Goal: Information Seeking & Learning: Learn about a topic

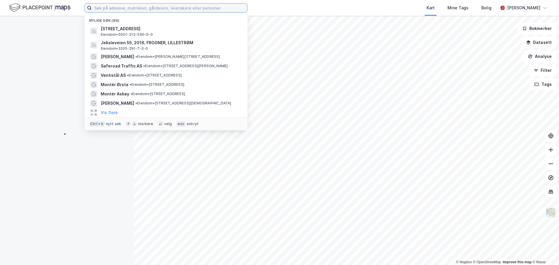
click at [123, 7] on input at bounding box center [170, 7] width 156 height 9
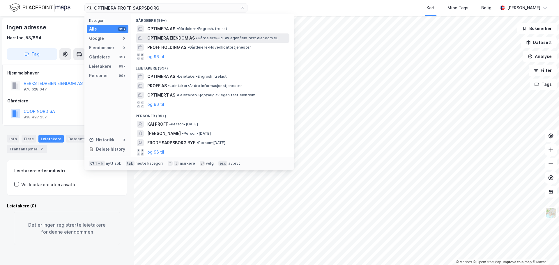
click at [157, 40] on span "OPTIMERA EIENDOM AS" at bounding box center [170, 38] width 47 height 7
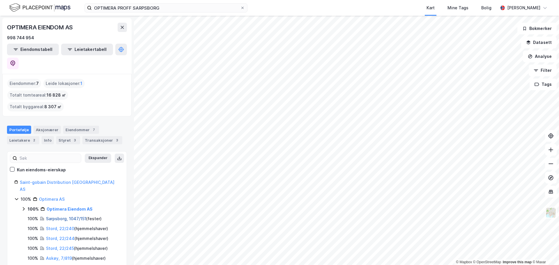
click at [57, 216] on link "Sarpsborg, 1047/151" at bounding box center [66, 218] width 40 height 5
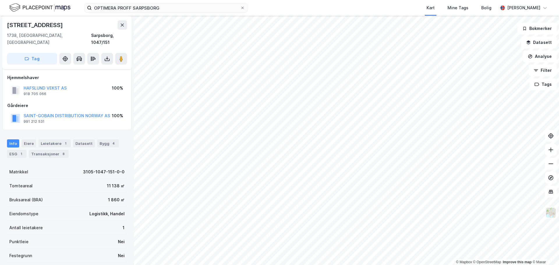
scroll to position [58, 0]
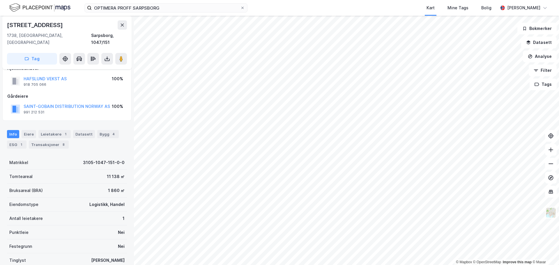
click at [347, 265] on html "OPTIMERA PROFF SARPSBORG Kart Mine Tags Bolig [PERSON_NAME] © Mapbox © OpenStre…" at bounding box center [279, 132] width 559 height 265
click at [348, 265] on html "OPTIMERA PROFF SARPSBORG Kart Mine Tags Bolig [PERSON_NAME] © Mapbox © OpenStre…" at bounding box center [279, 132] width 559 height 265
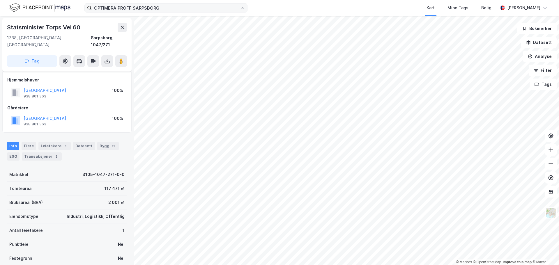
scroll to position [58, 0]
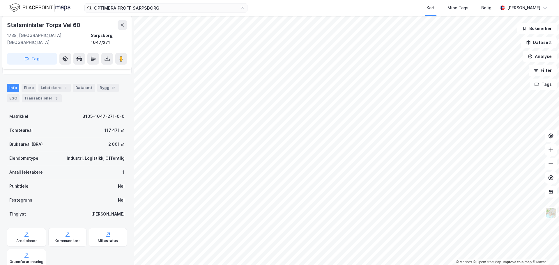
click at [387, 265] on html "OPTIMERA PROFF SARPSBORG Kart Mine Tags Bolig [PERSON_NAME] © Mapbox © OpenStre…" at bounding box center [279, 132] width 559 height 265
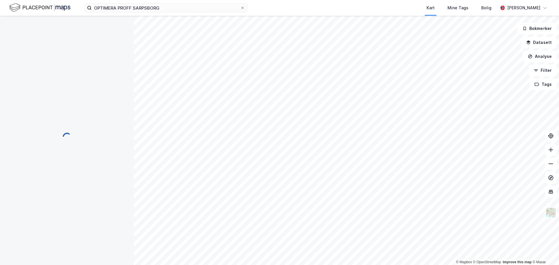
scroll to position [58, 0]
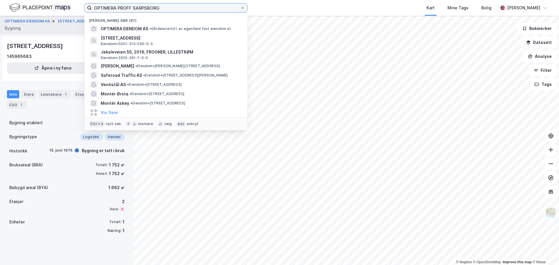
drag, startPoint x: 161, startPoint y: 8, endPoint x: 95, endPoint y: 6, distance: 65.9
click at [95, 6] on input "OPTIMERA PROFF SARPSBORG" at bounding box center [166, 7] width 149 height 9
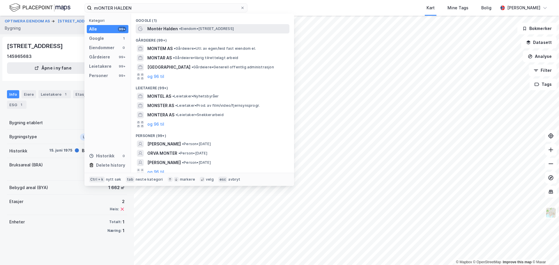
click at [167, 29] on span "Montér Halden" at bounding box center [162, 28] width 31 height 7
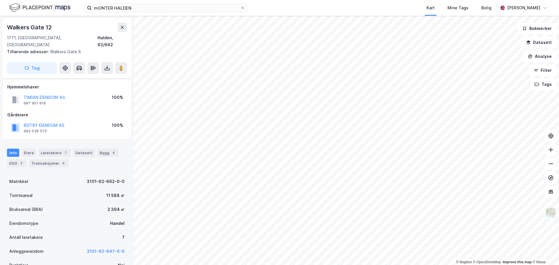
scroll to position [58, 0]
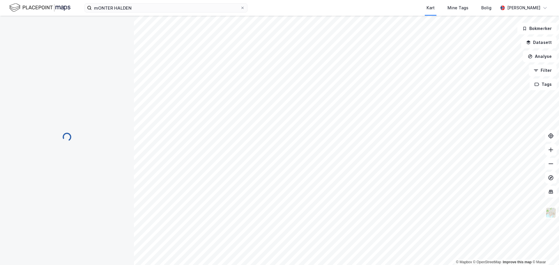
scroll to position [19, 0]
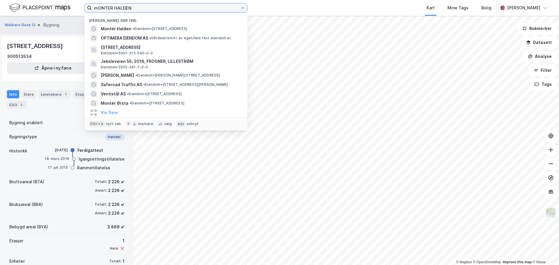
drag, startPoint x: 147, startPoint y: 8, endPoint x: 76, endPoint y: 5, distance: 70.9
click at [76, 5] on div "mONTER HALDEN Nylige søk (88) [GEOGRAPHIC_DATA] • Eiendom • [STREET_ADDRESS] OP…" at bounding box center [279, 8] width 559 height 16
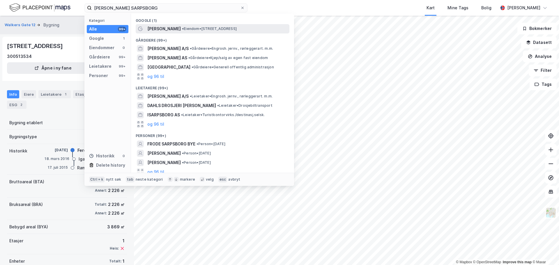
click at [182, 27] on span "• Eiendom • [STREET_ADDRESS]" at bounding box center [209, 29] width 55 height 5
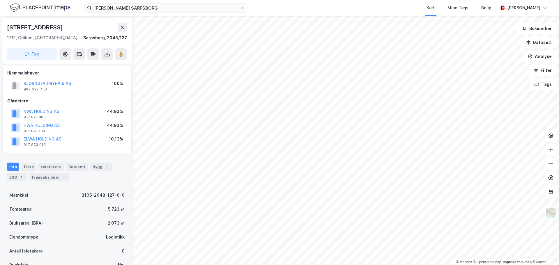
scroll to position [19, 0]
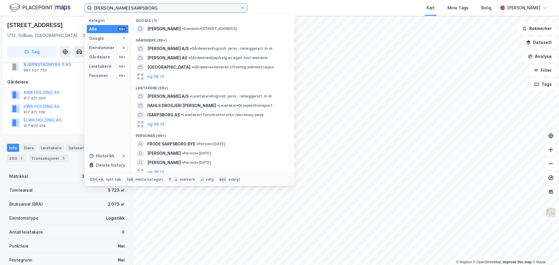
click at [178, 6] on input "[PERSON_NAME] SARPSBORG" at bounding box center [166, 7] width 149 height 9
drag, startPoint x: 174, startPoint y: 8, endPoint x: 131, endPoint y: 9, distance: 43.4
click at [131, 9] on input "[PERSON_NAME] SARPSBORG" at bounding box center [166, 7] width 149 height 9
type input "BRØDRENE [PERSON_NAME]"
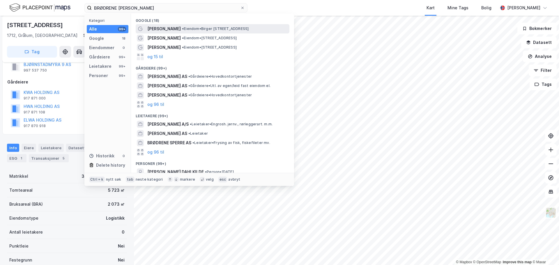
click at [182, 27] on span "•" at bounding box center [183, 29] width 2 height 4
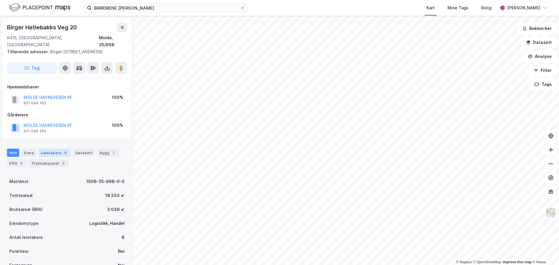
click at [45, 151] on div "Leietakere 6" at bounding box center [54, 153] width 32 height 8
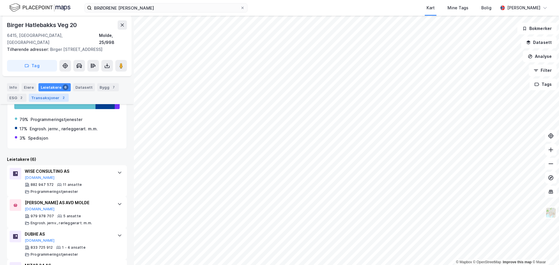
scroll to position [131, 0]
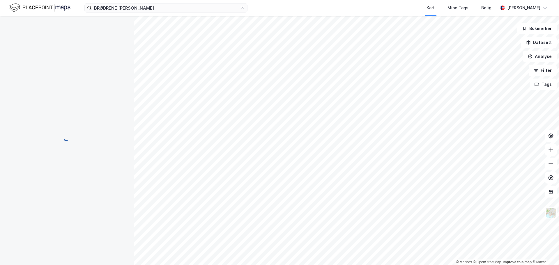
scroll to position [14, 0]
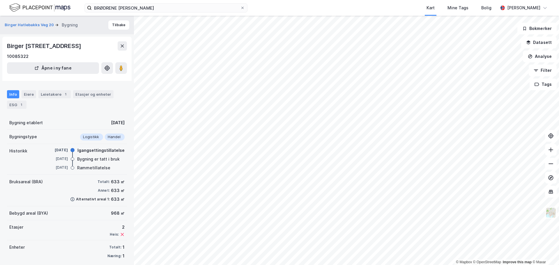
scroll to position [14, 0]
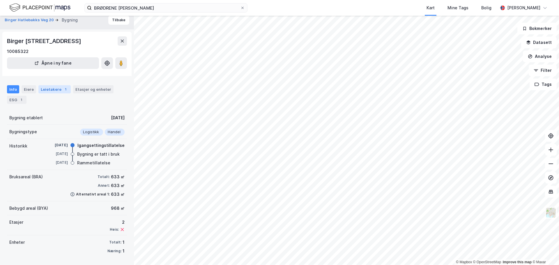
click at [50, 89] on div "Leietakere 1" at bounding box center [54, 89] width 32 height 8
